Goal: Information Seeking & Learning: Check status

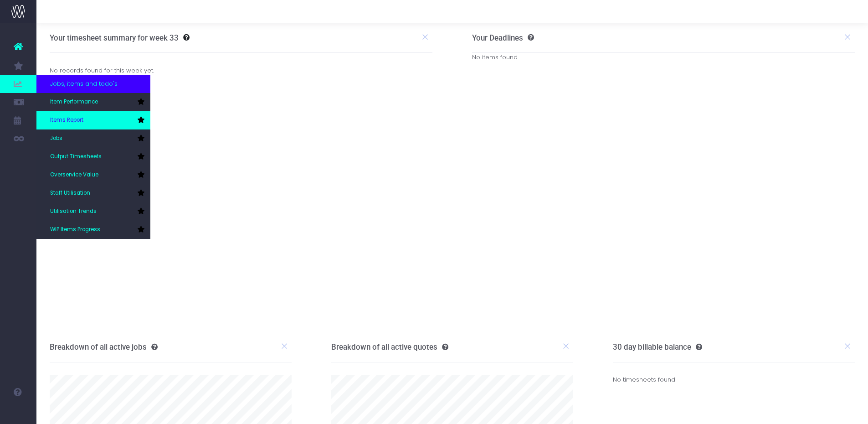
click at [100, 115] on link "Items Report" at bounding box center [93, 120] width 114 height 18
click at [67, 117] on span "Items Report" at bounding box center [66, 120] width 33 height 8
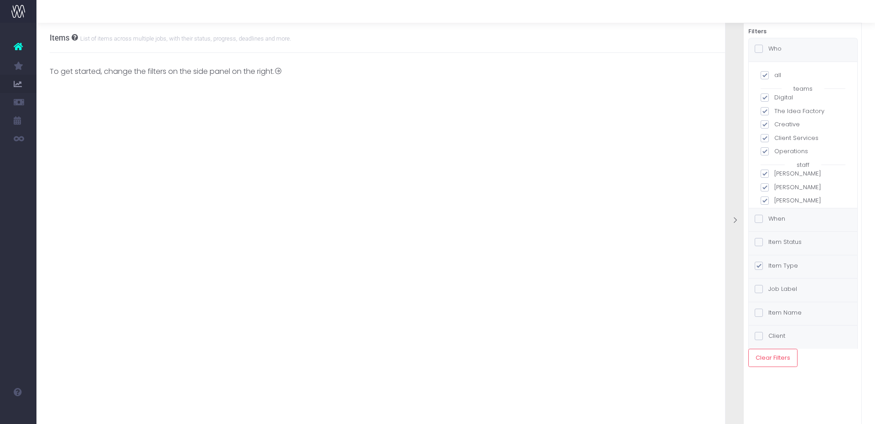
click at [769, 75] on span at bounding box center [765, 75] width 8 height 8
click at [774, 75] on input "all" at bounding box center [777, 74] width 6 height 6
checkbox input "false"
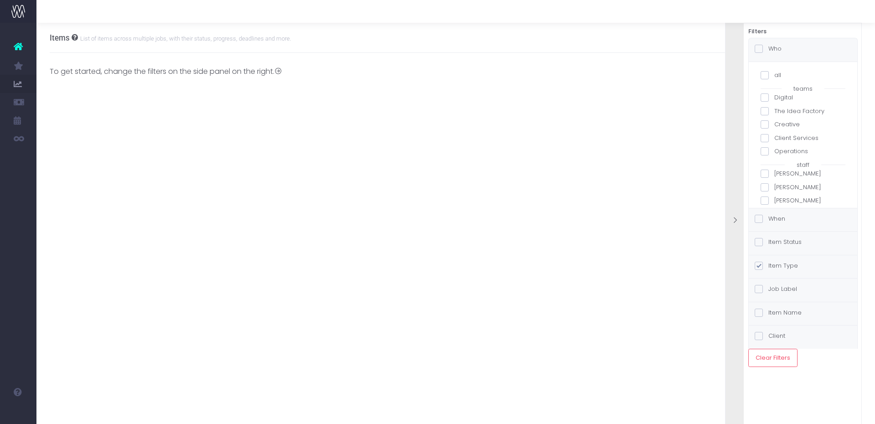
checkbox input "false"
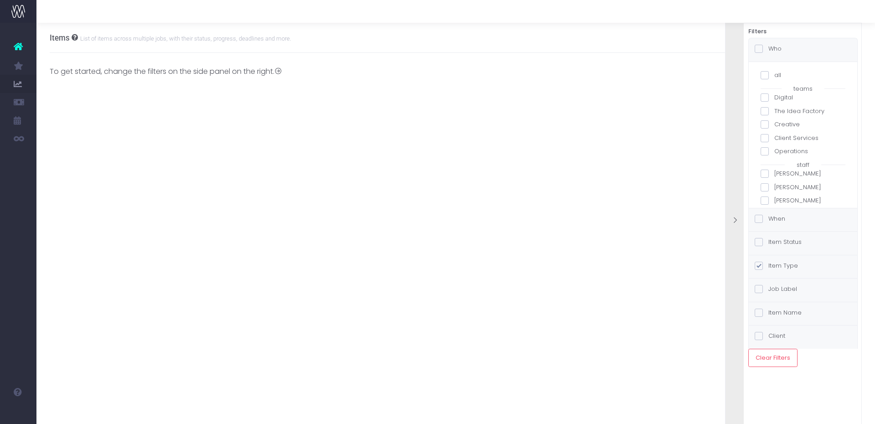
checkbox input "false"
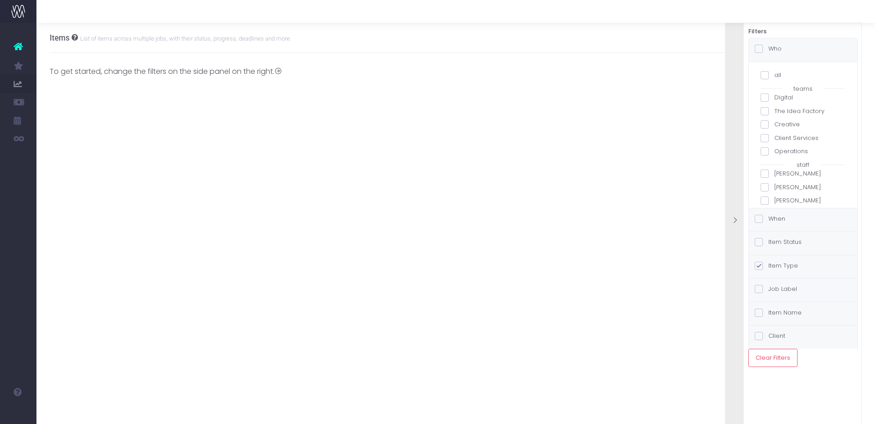
checkbox input "false"
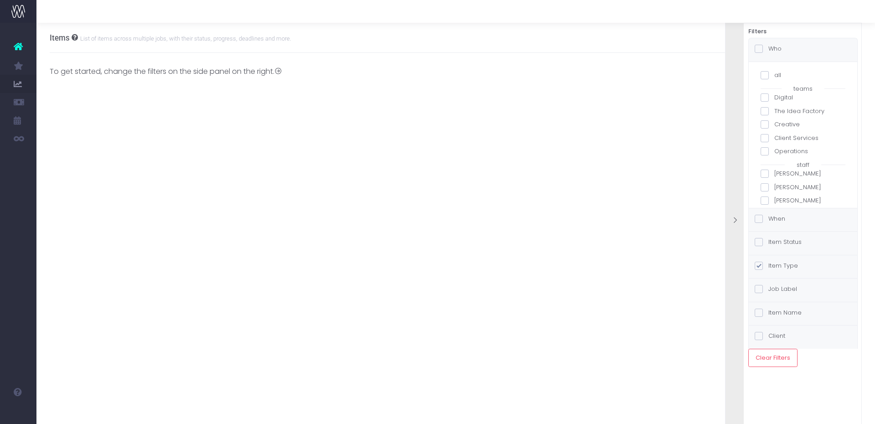
checkbox input "false"
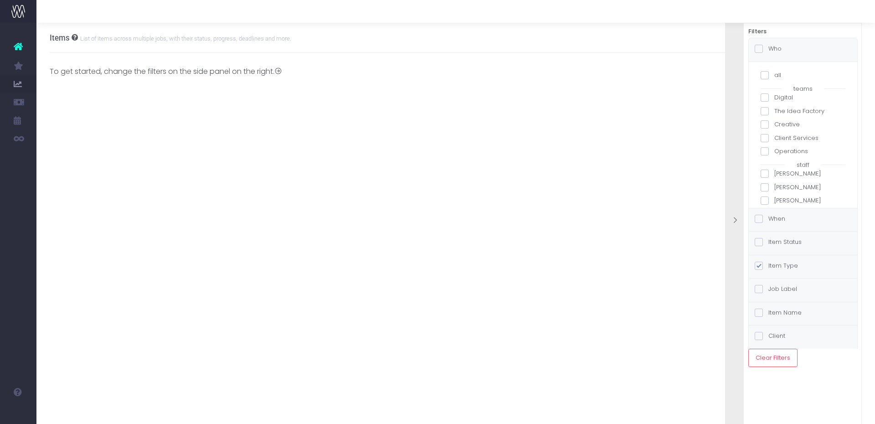
checkbox input "false"
click at [765, 165] on span at bounding box center [765, 163] width 8 height 8
click at [774, 165] on input "[DEMOGRAPHIC_DATA][PERSON_NAME]" at bounding box center [777, 162] width 6 height 6
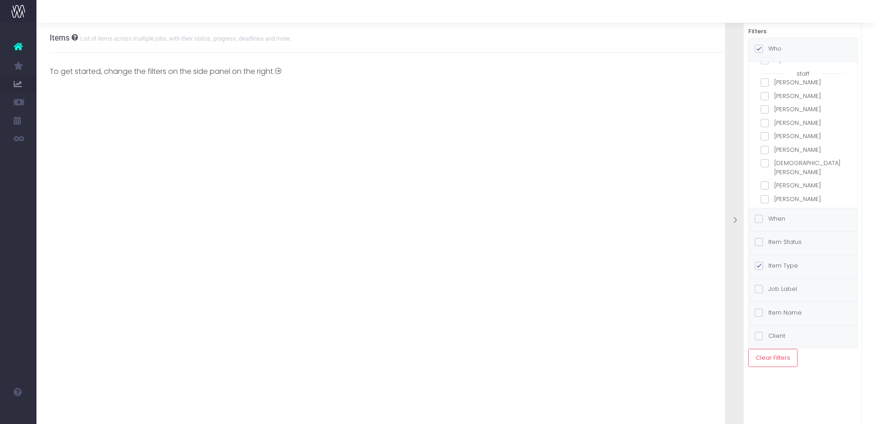
checkbox input "true"
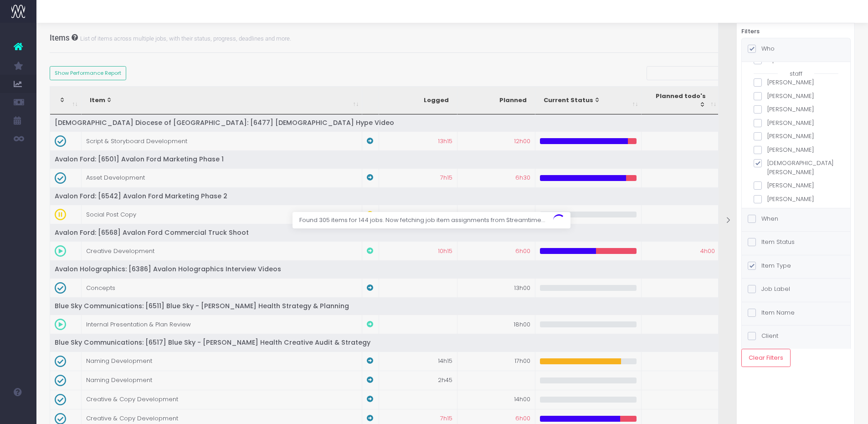
click at [114, 75] on div at bounding box center [434, 212] width 868 height 424
